Goal: Task Accomplishment & Management: Manage account settings

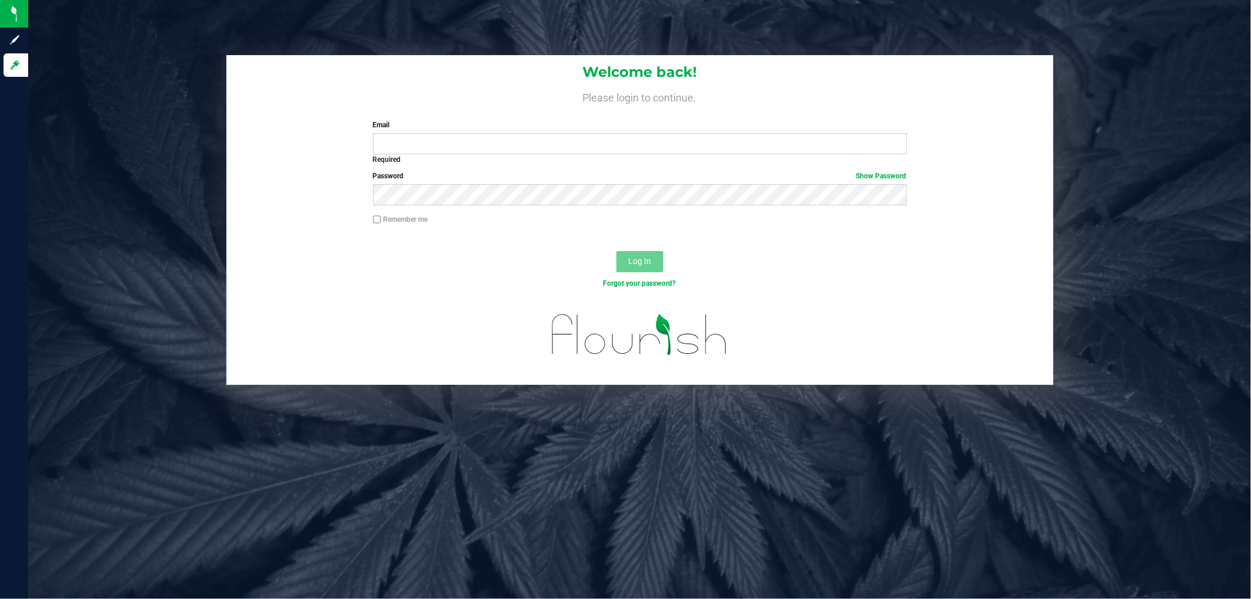
click at [1203, 232] on div "Welcome back! Please login to continue. Email Required Please format your email…" at bounding box center [639, 220] width 1240 height 330
click at [629, 137] on input "Email" at bounding box center [640, 143] width 534 height 21
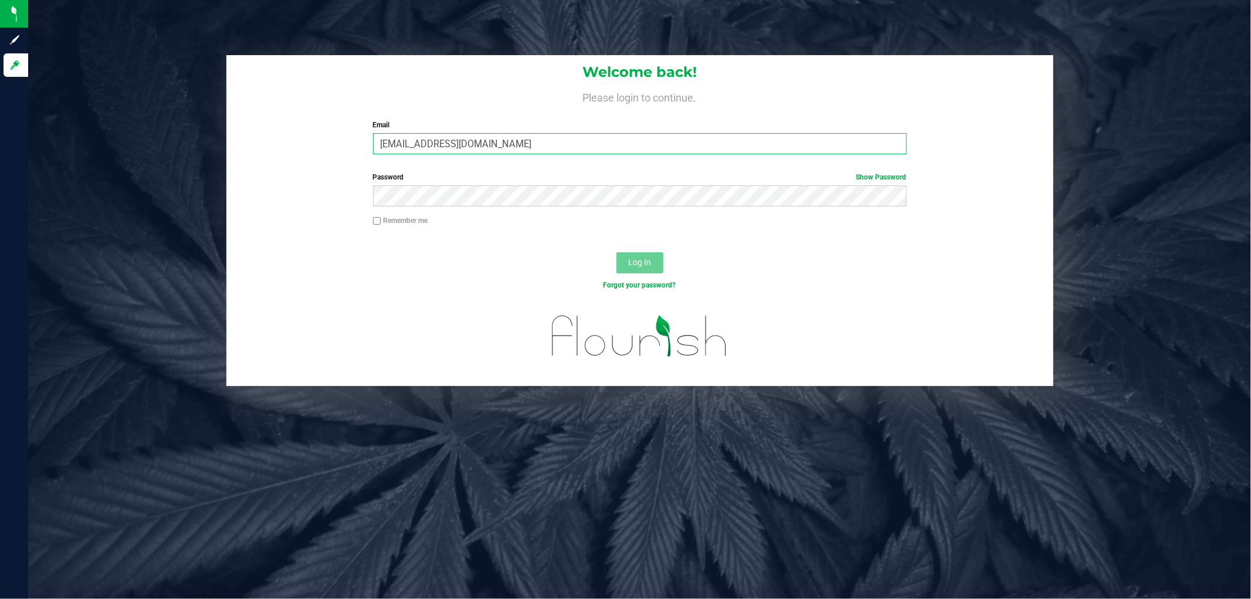
type input "smaileoi@liveparallel.com"
click at [616, 252] on button "Log In" at bounding box center [639, 262] width 47 height 21
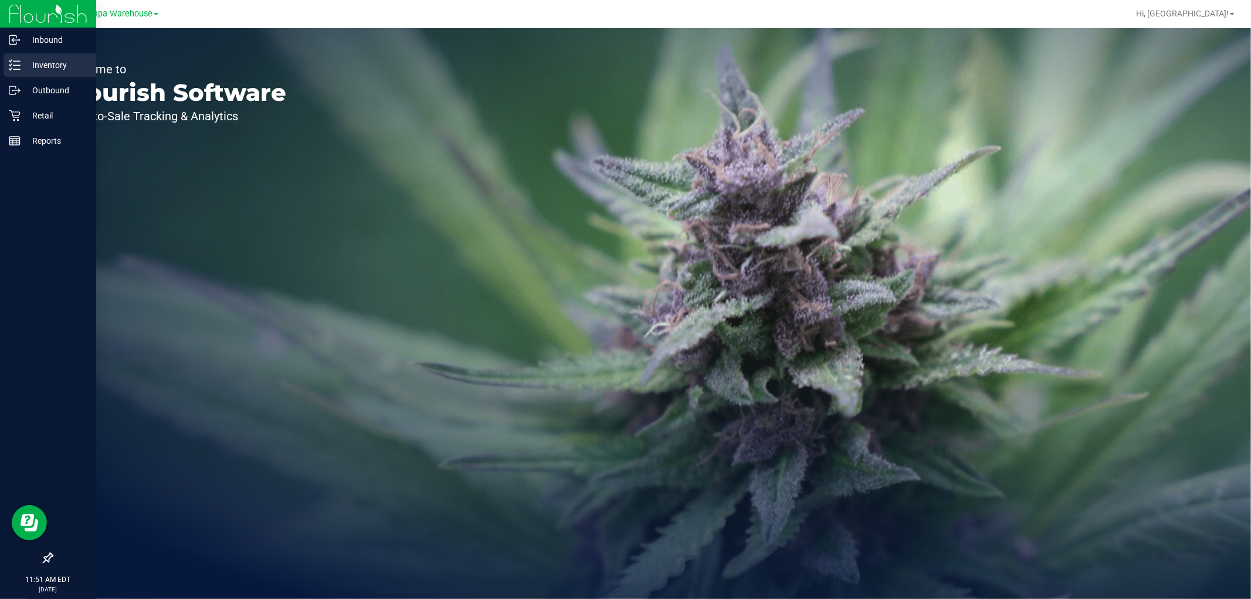
click at [53, 68] on p "Inventory" at bounding box center [56, 65] width 70 height 14
click at [55, 91] on p "Outbound" at bounding box center [56, 90] width 70 height 14
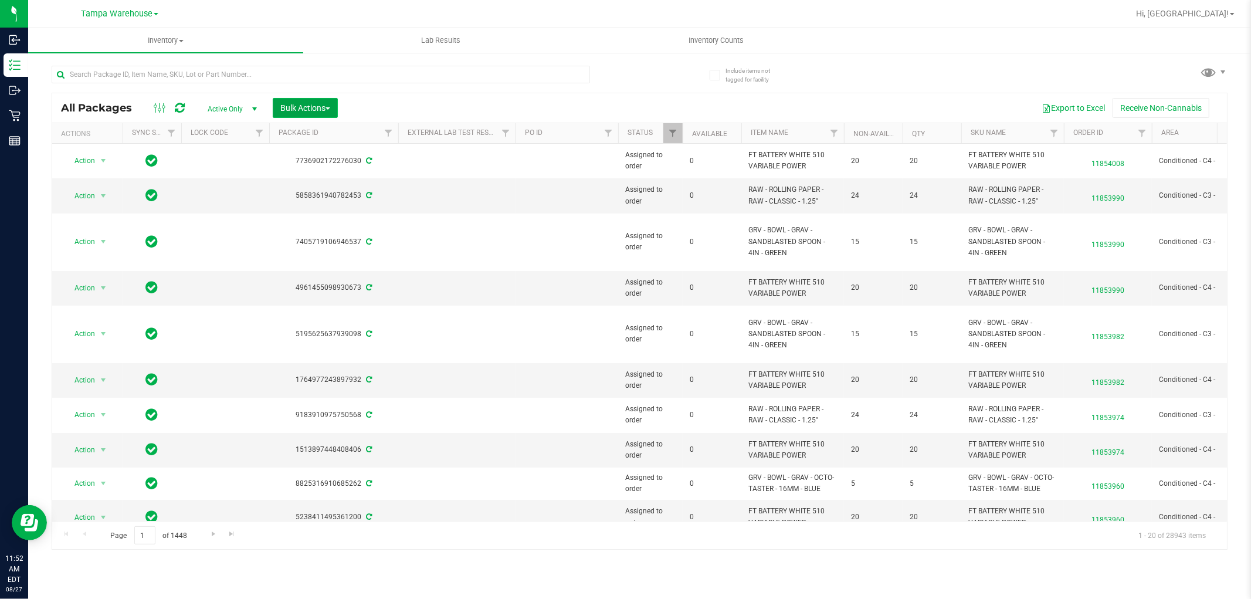
click at [314, 114] on button "Bulk Actions" at bounding box center [305, 108] width 65 height 20
click at [324, 138] on span "Add to outbound order" at bounding box center [320, 134] width 80 height 9
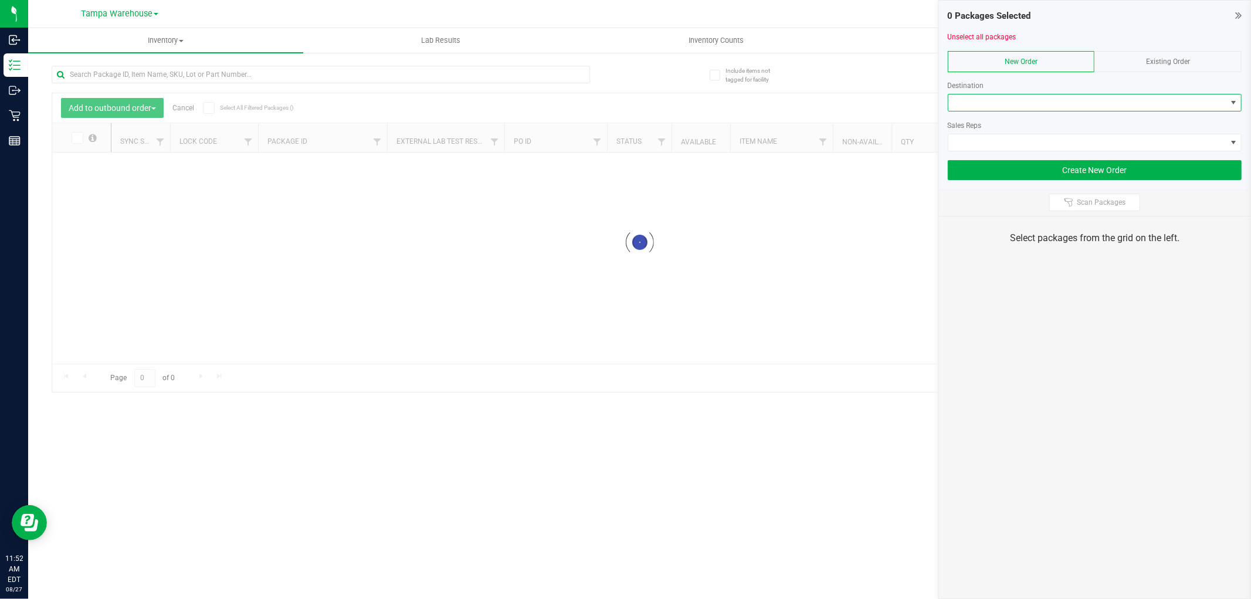
click at [968, 106] on span at bounding box center [1087, 102] width 278 height 16
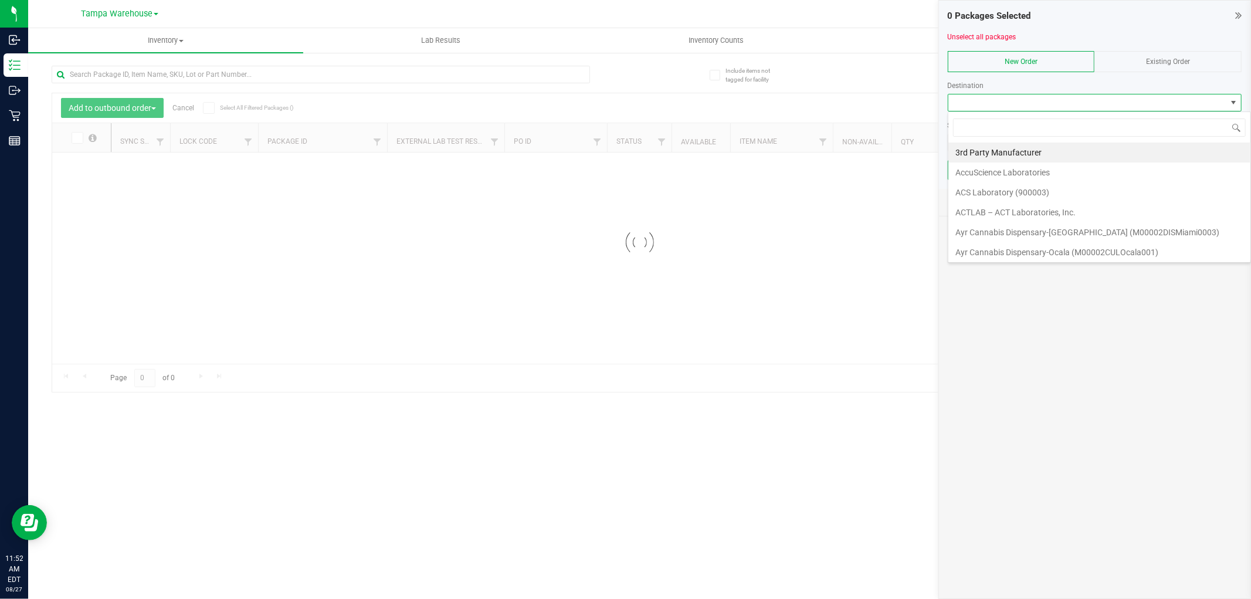
scroll to position [18, 294]
type input "broo"
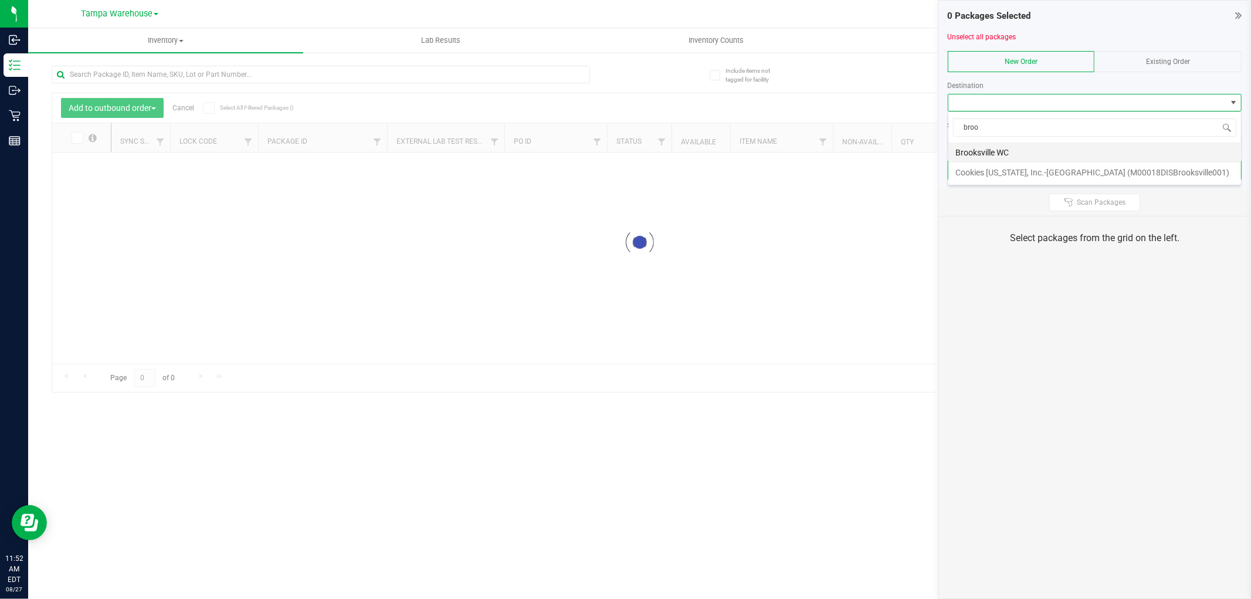
click at [1000, 148] on li "Brooksville WC" at bounding box center [1094, 152] width 293 height 20
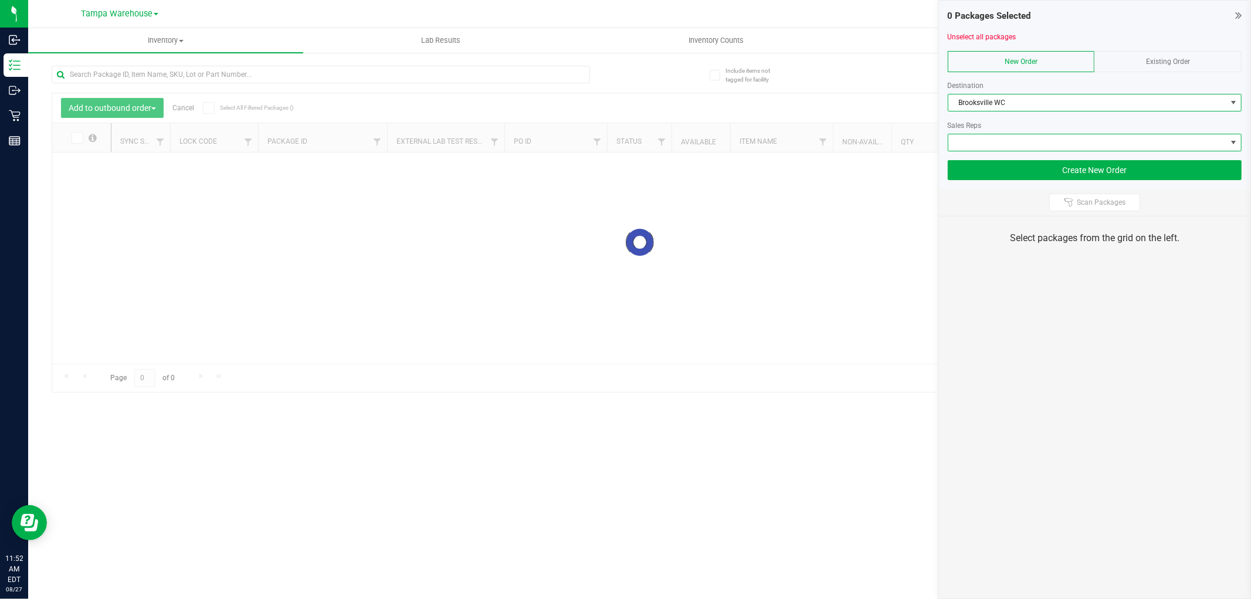
click at [1000, 148] on span at bounding box center [1087, 142] width 278 height 16
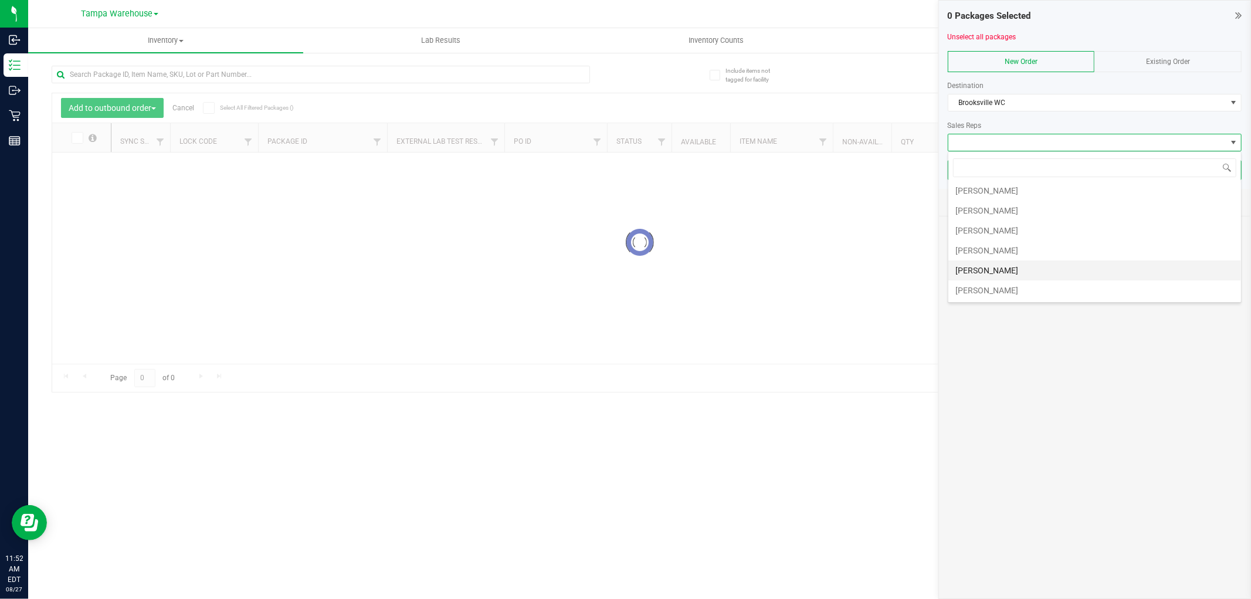
scroll to position [65, 0]
click at [1011, 248] on li "Sydney Maileoi" at bounding box center [1094, 247] width 293 height 20
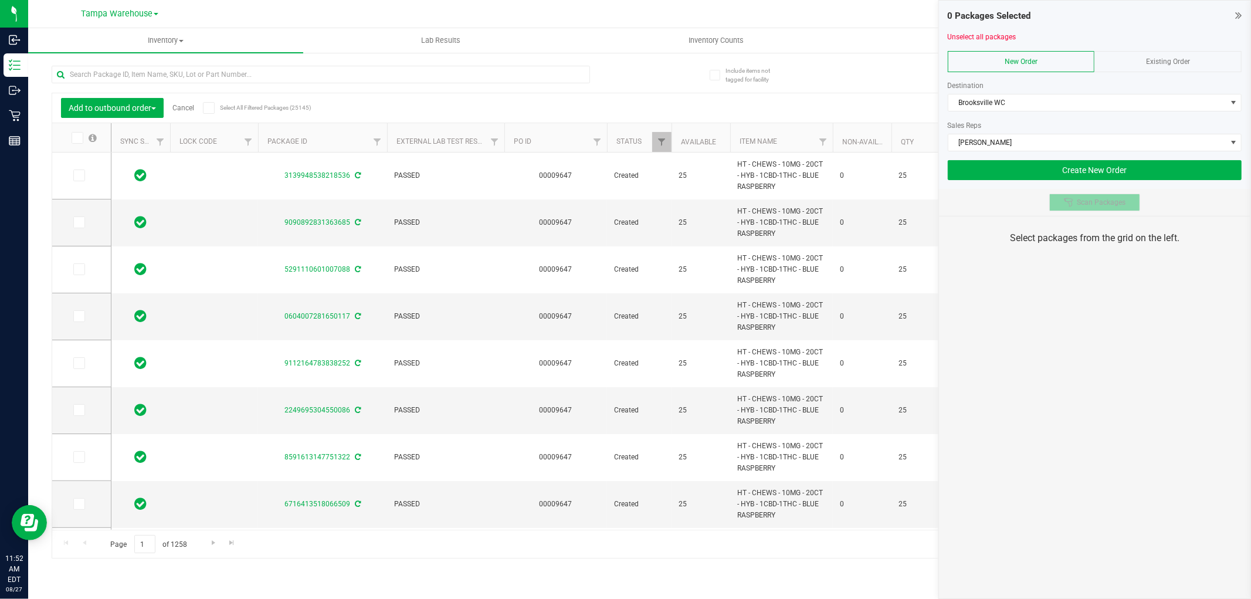
click at [1098, 200] on span "Scan Packages" at bounding box center [1101, 202] width 49 height 9
click at [1119, 337] on div "0 Packages Selected Unselect all packages New Order Existing Order Destination …" at bounding box center [1094, 299] width 313 height 599
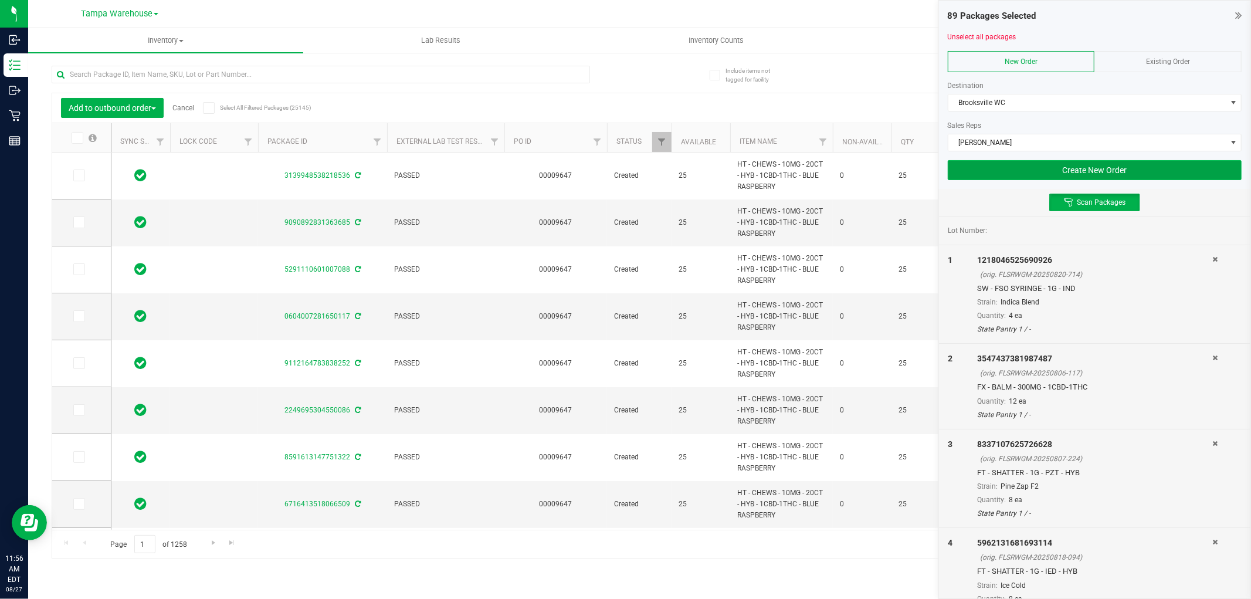
click at [1032, 167] on button "Create New Order" at bounding box center [1095, 170] width 294 height 20
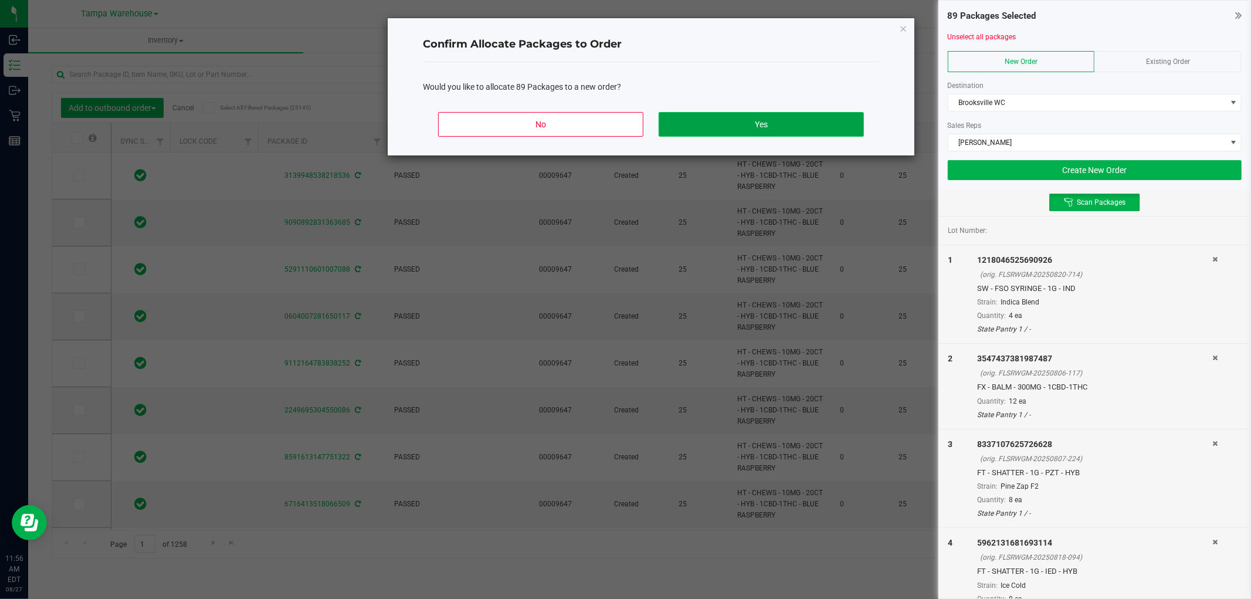
click at [768, 122] on button "Yes" at bounding box center [760, 124] width 205 height 25
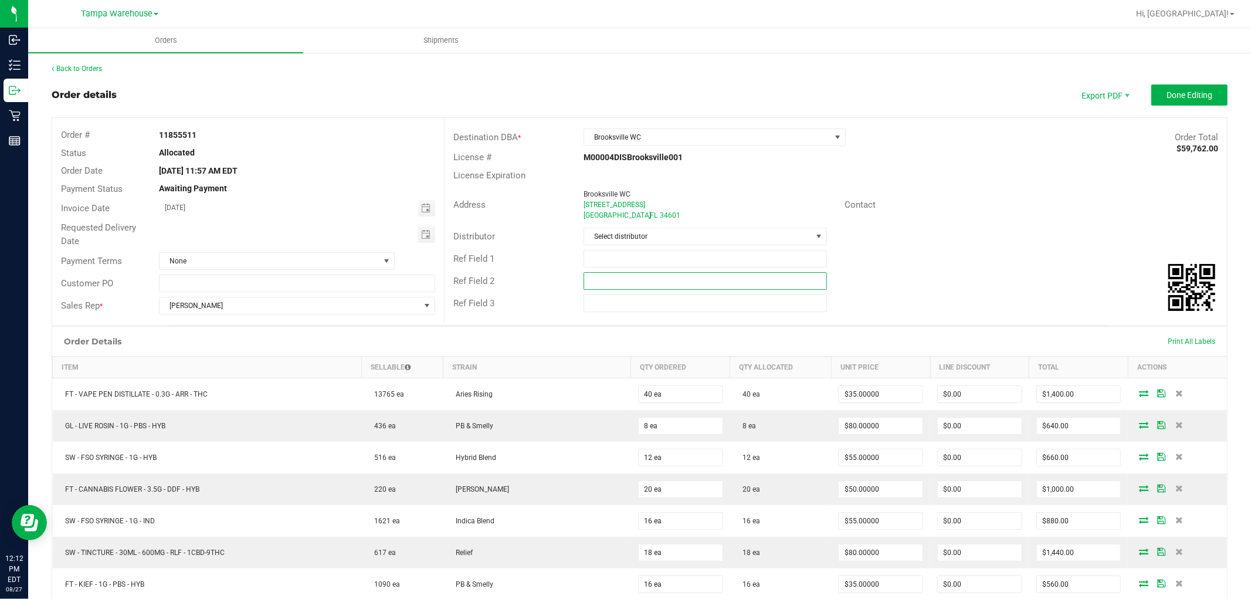
click at [796, 284] on input "text" at bounding box center [704, 281] width 243 height 18
paste input "cannabis"
type input "cannabis"
click at [784, 260] on input "text" at bounding box center [704, 259] width 243 height 18
type input "BRK WC"
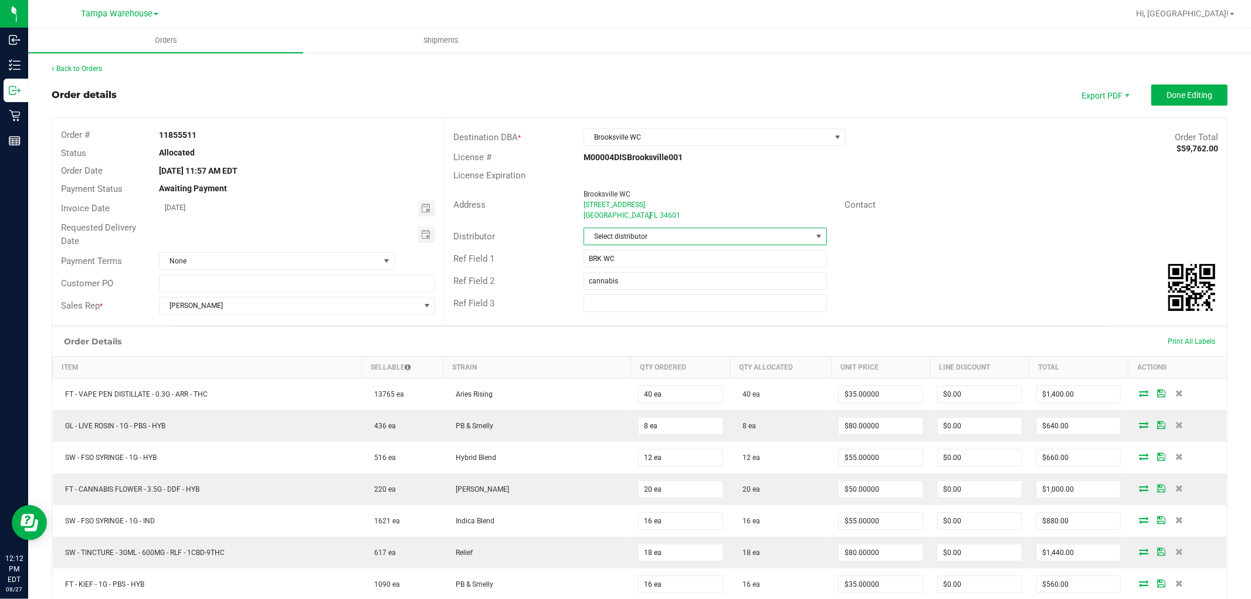
click at [716, 236] on span "Select distributor" at bounding box center [698, 236] width 228 height 16
type input "am"
click at [661, 325] on li "Tampa Warehouse" at bounding box center [700, 327] width 240 height 20
click at [423, 235] on span "Toggle calendar" at bounding box center [425, 234] width 9 height 9
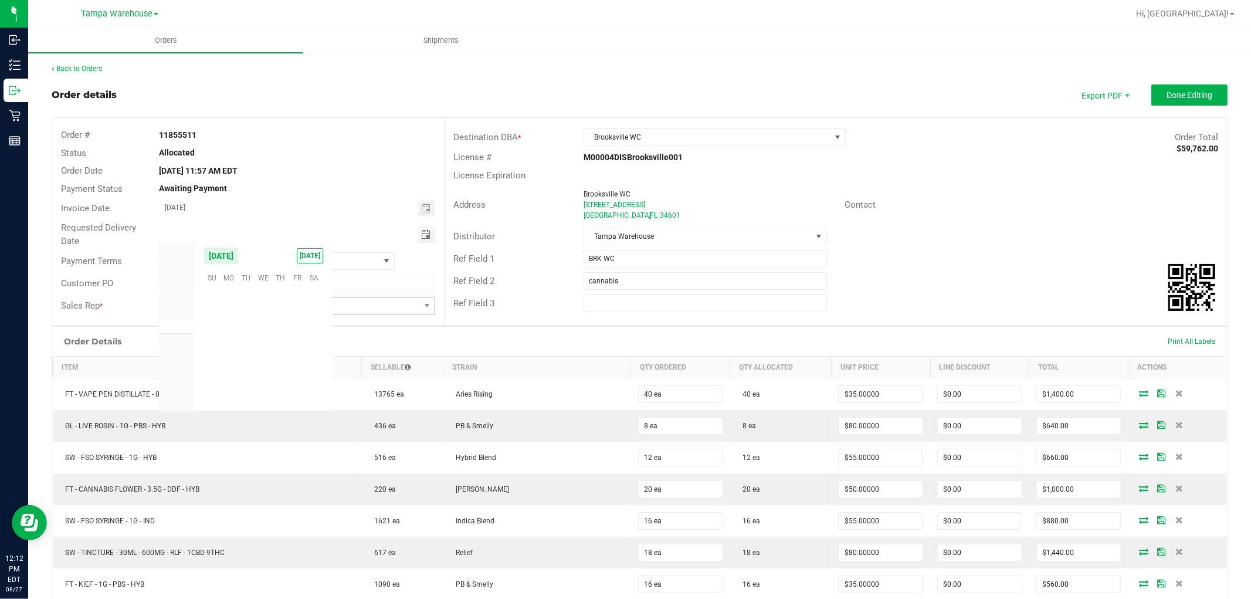
scroll to position [190050, 0]
click at [279, 362] on span "28" at bounding box center [279, 367] width 17 height 18
type input "08/28/2025"
click at [1171, 100] on button "Done Editing" at bounding box center [1189, 94] width 76 height 21
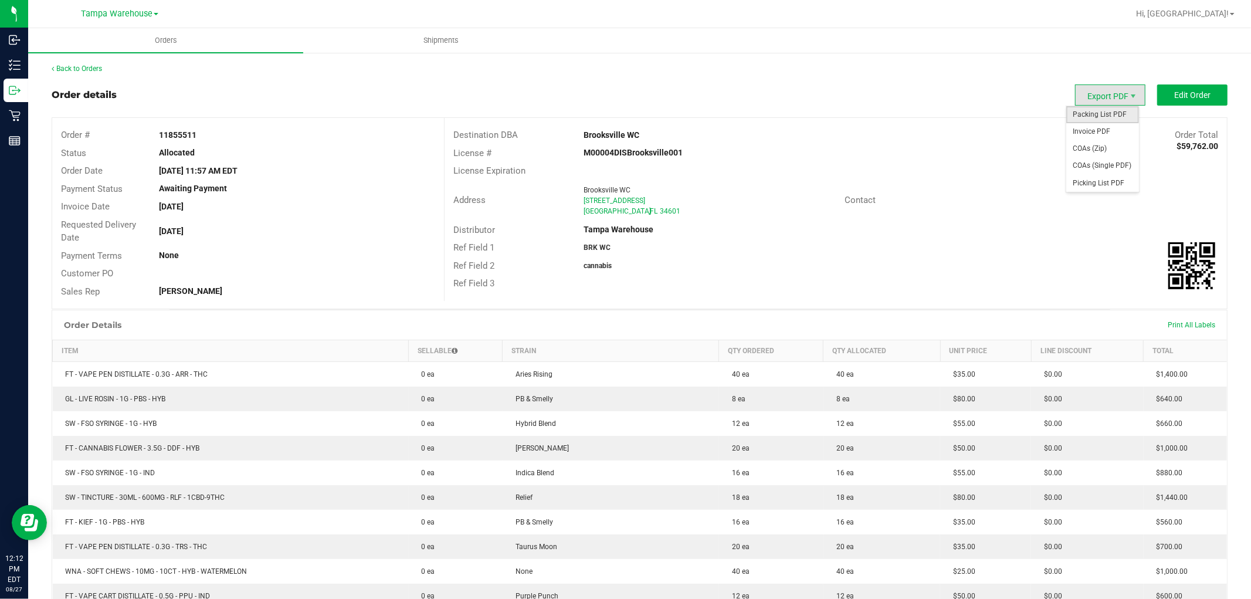
click at [1099, 111] on span "Packing List PDF" at bounding box center [1102, 114] width 73 height 17
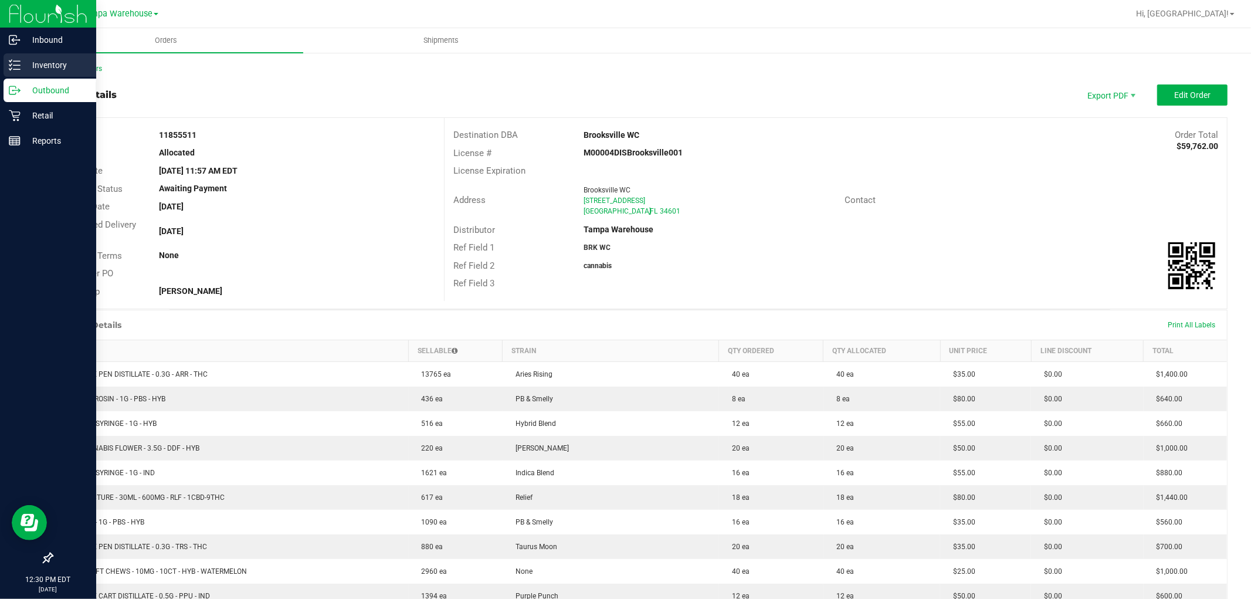
click at [37, 62] on p "Inventory" at bounding box center [56, 65] width 70 height 14
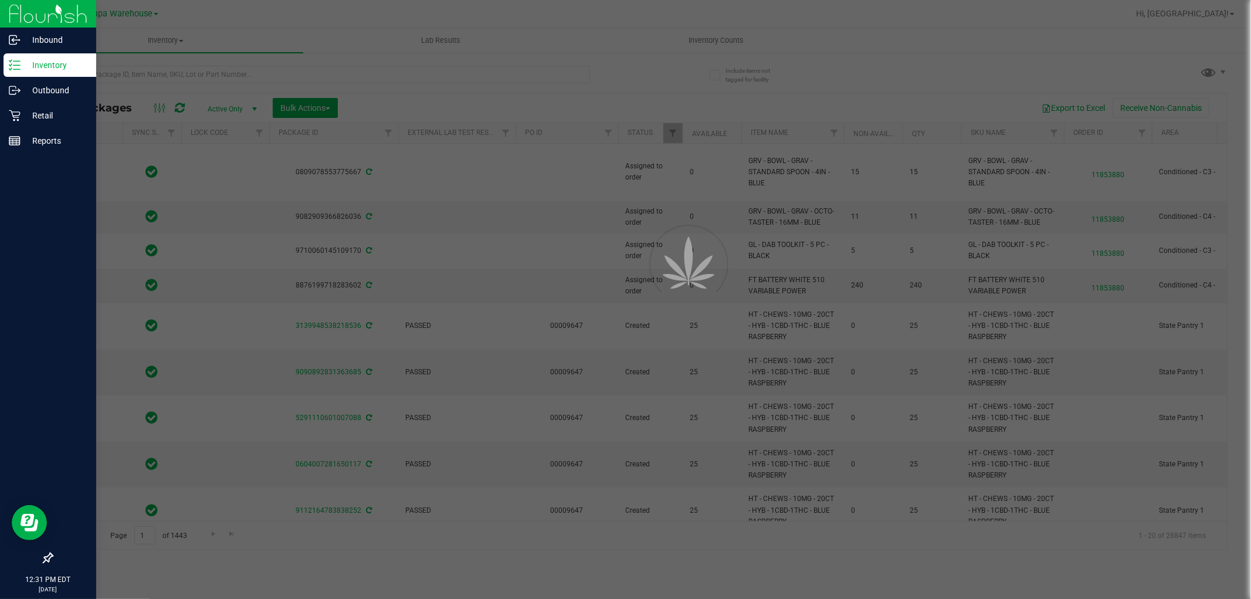
type input "[DATE]"
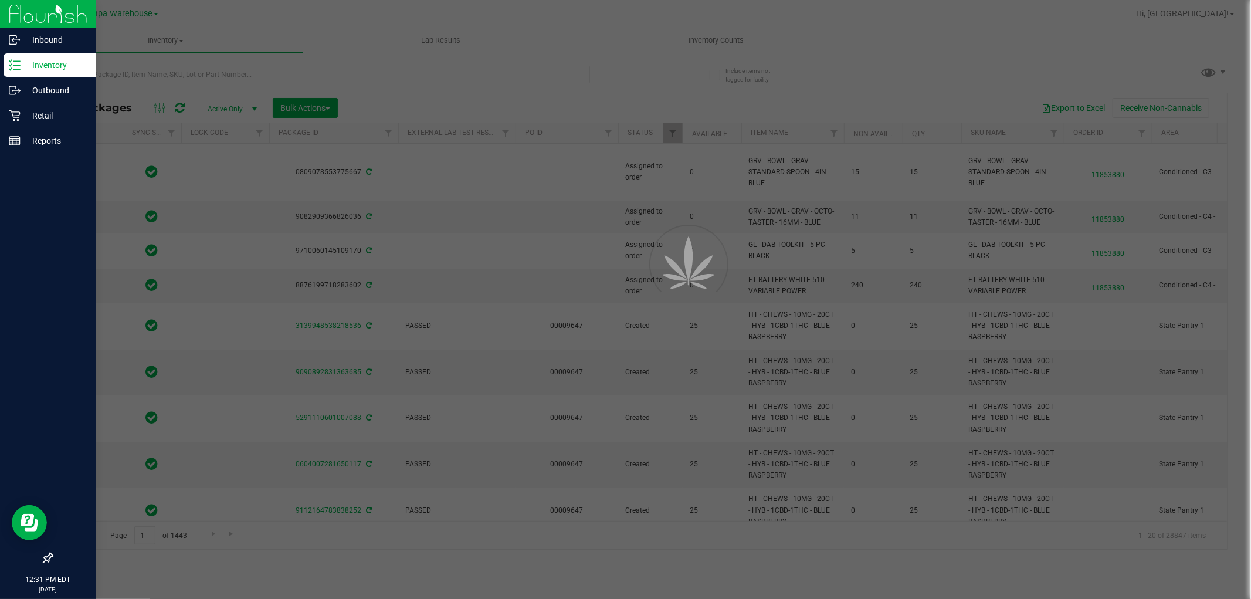
type input "[DATE]"
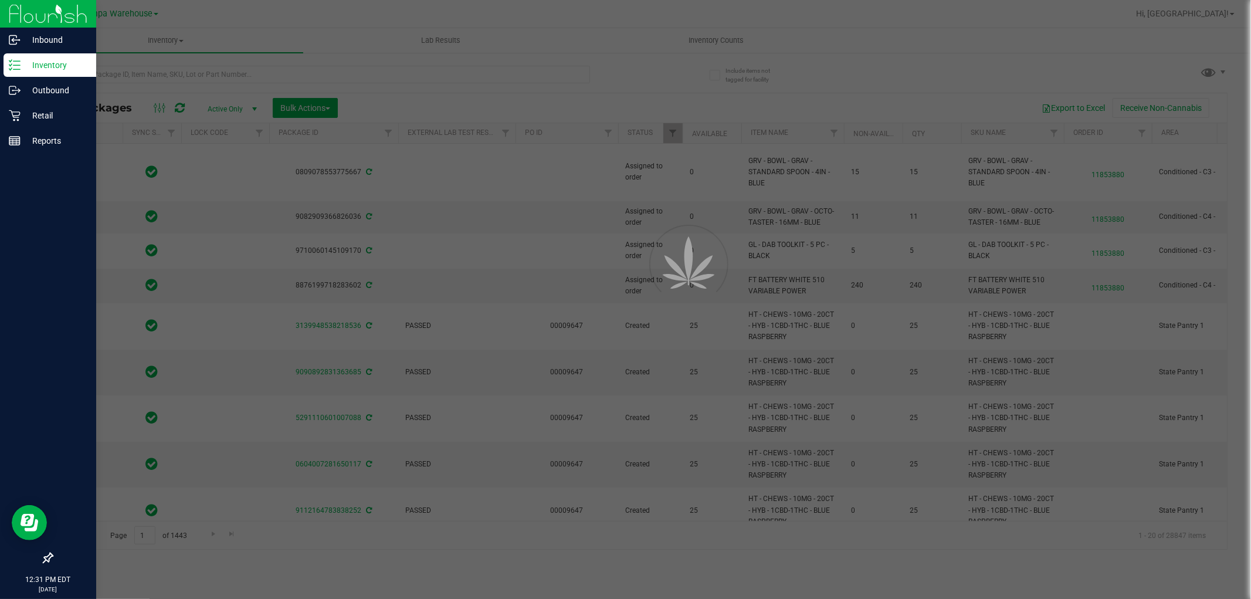
type input "[DATE]"
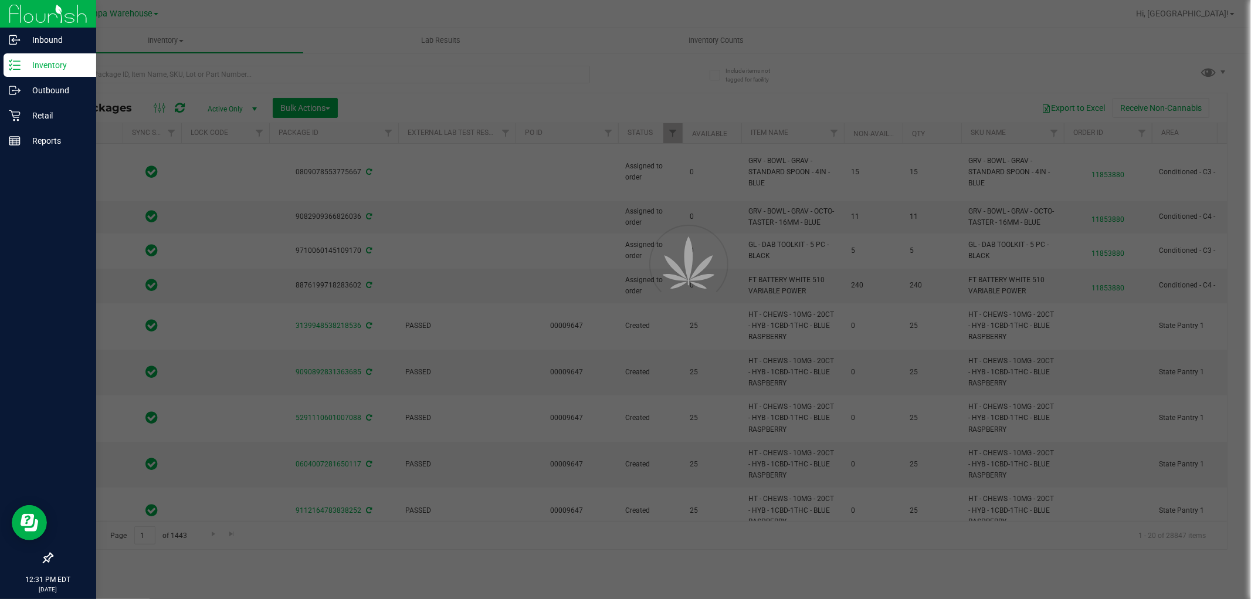
type input "[DATE]"
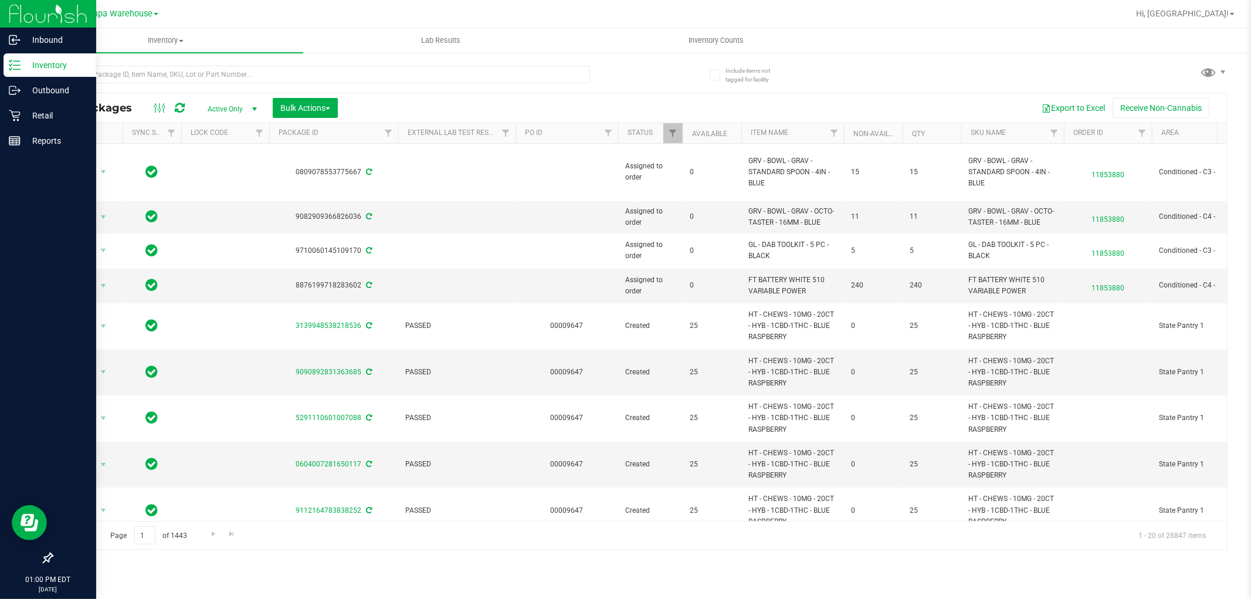
click at [1227, 6] on div "Hi, [GEOGRAPHIC_DATA]!" at bounding box center [1185, 14] width 108 height 21
click at [1224, 16] on span "Hi, [GEOGRAPHIC_DATA]!" at bounding box center [1182, 13] width 93 height 9
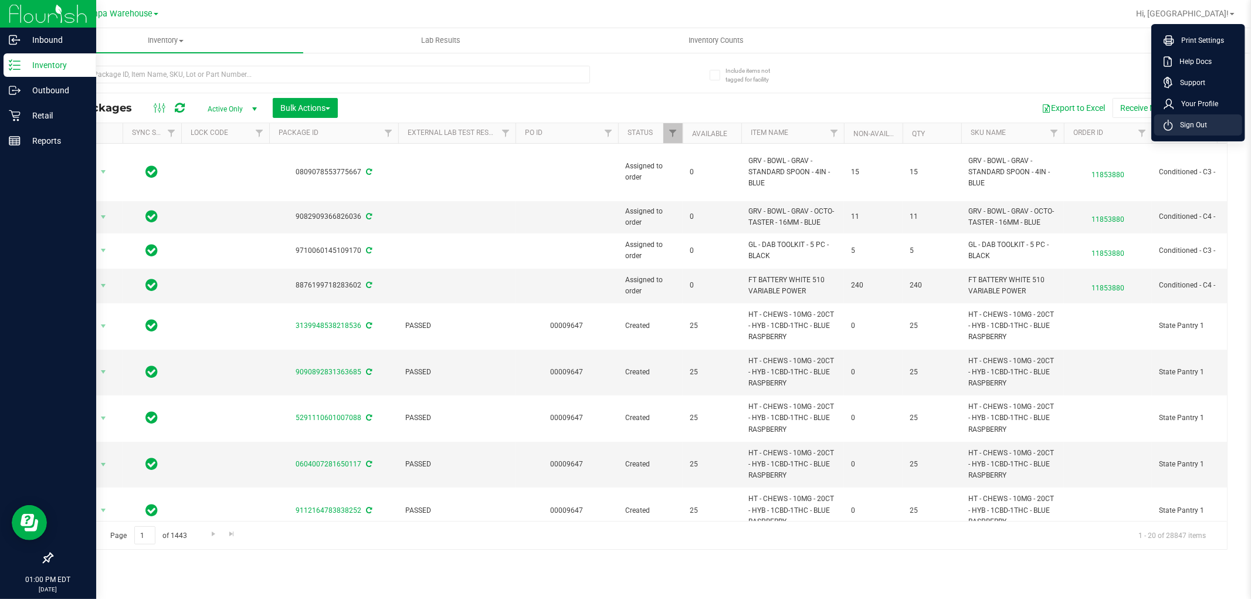
click at [1196, 121] on span "Sign Out" at bounding box center [1190, 125] width 34 height 12
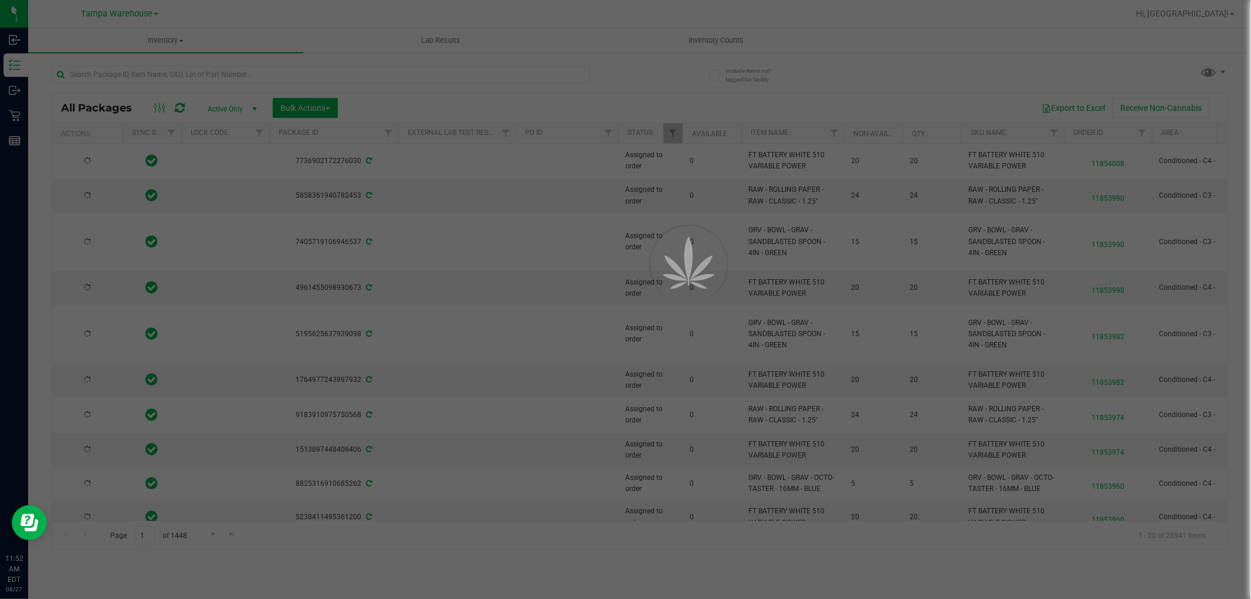
type input "[DATE]"
